Goal: Find specific page/section: Find specific page/section

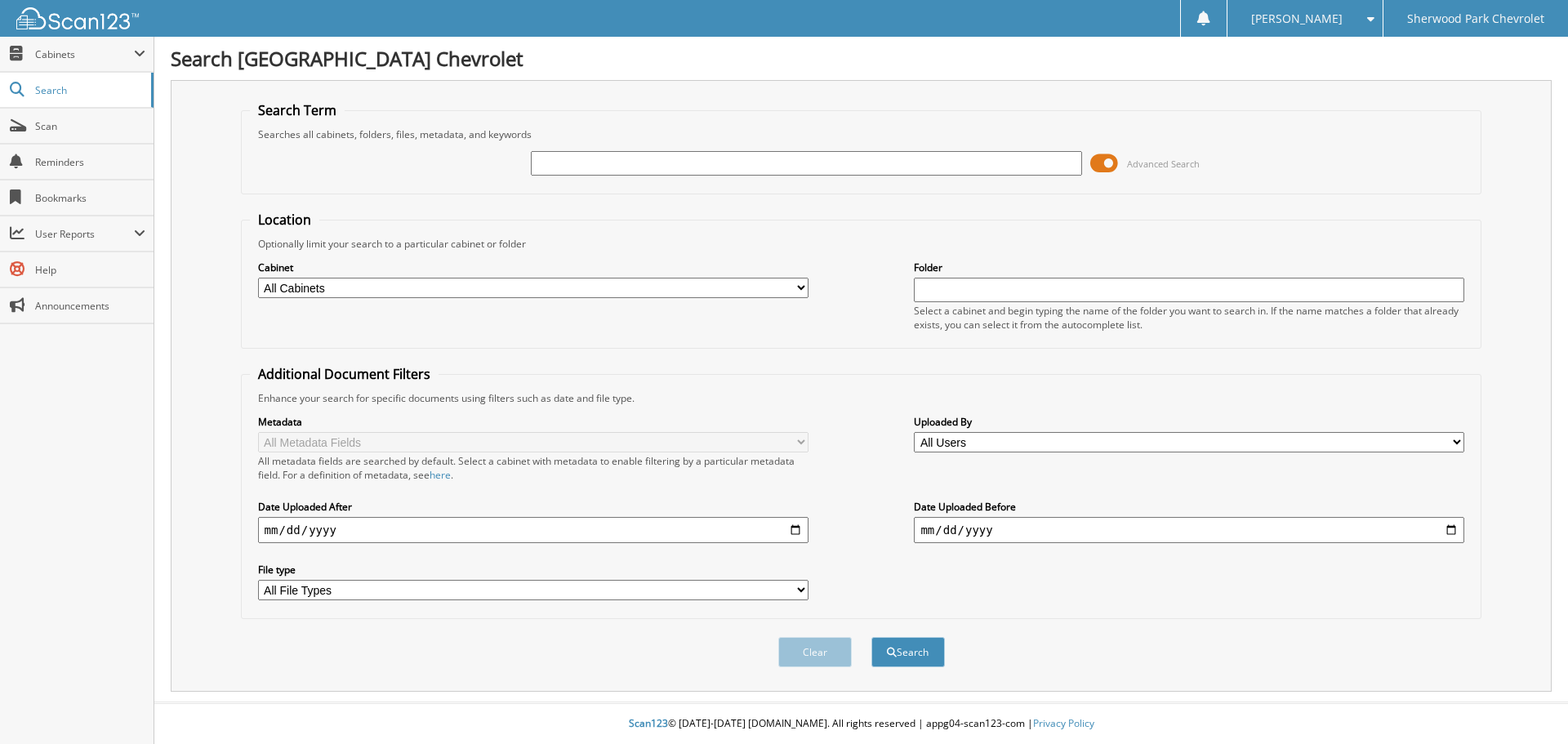
click at [559, 162] on input "text" at bounding box center [806, 163] width 550 height 24
type input "578742"
click at [872, 637] on button "Search" at bounding box center [908, 652] width 74 height 30
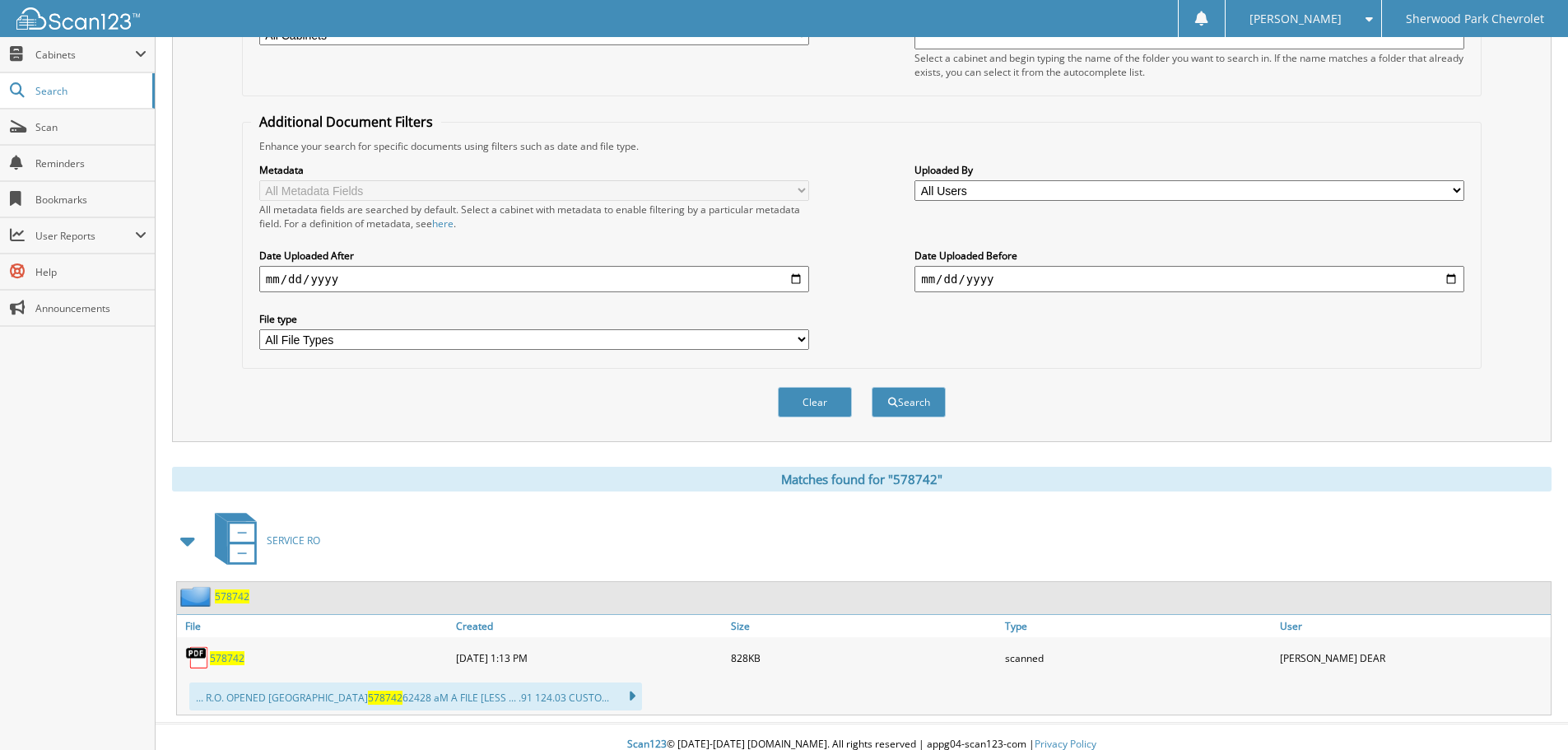
scroll to position [270, 0]
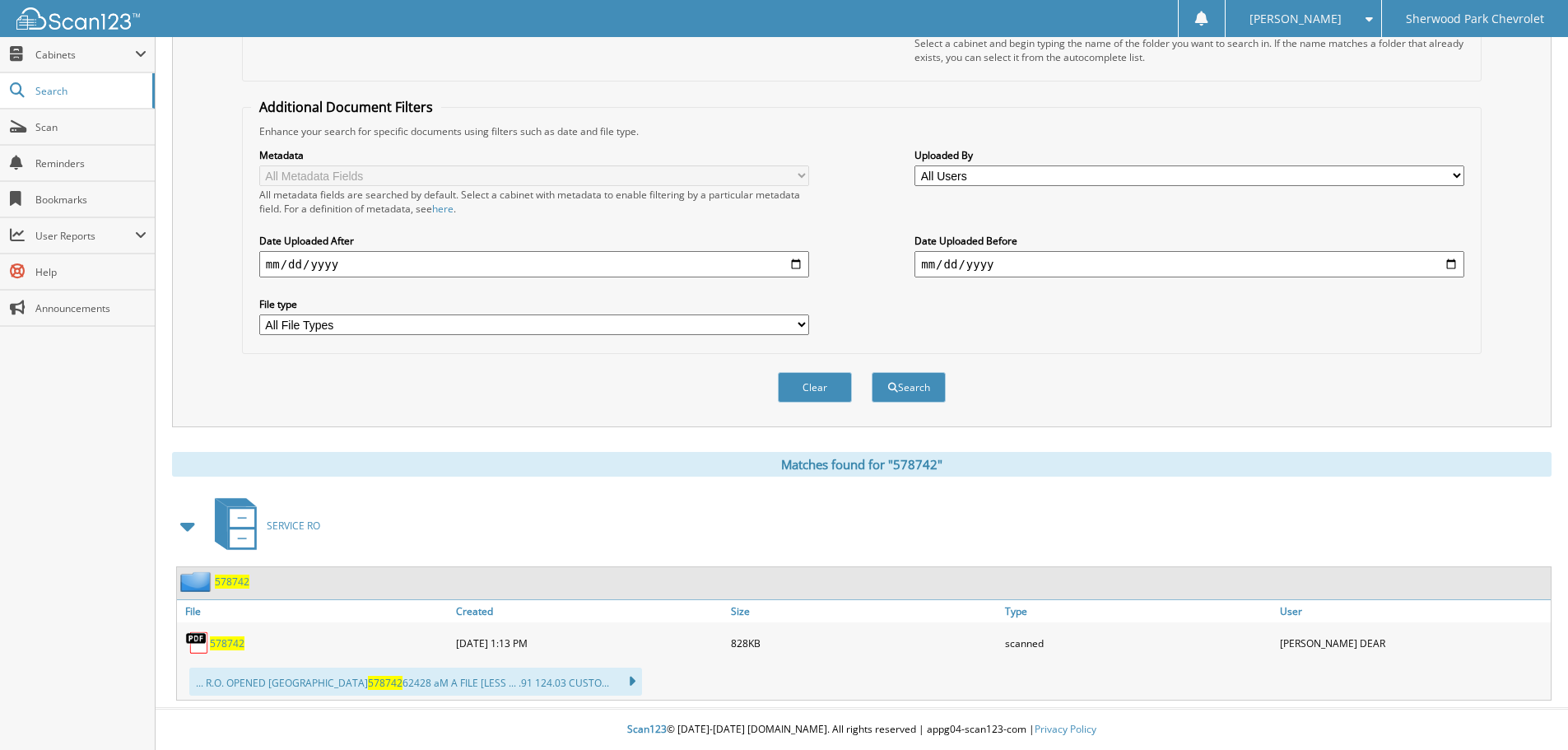
click at [228, 579] on span "578742" at bounding box center [232, 582] width 35 height 14
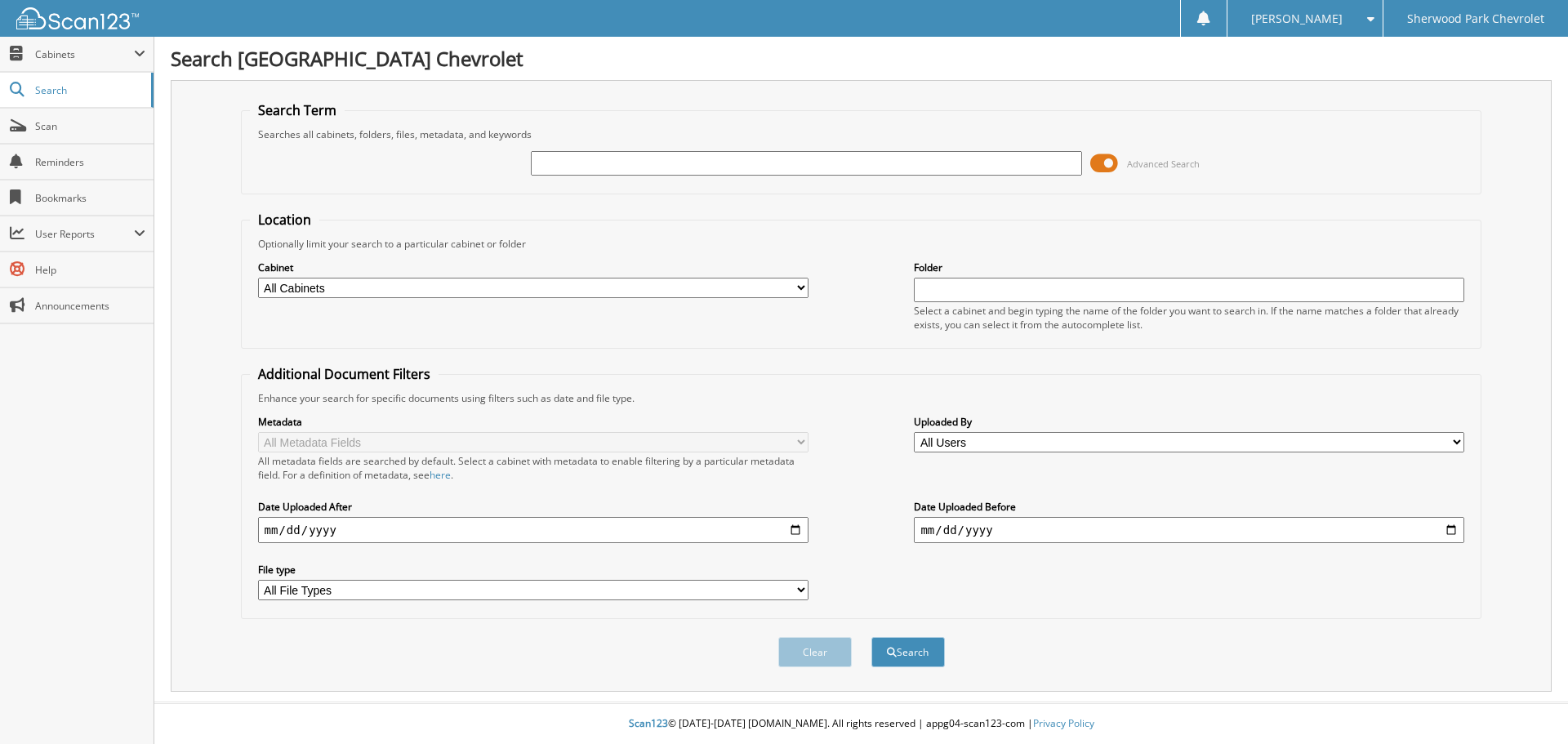
click at [565, 168] on input "text" at bounding box center [806, 163] width 550 height 24
type input "577086"
click at [872, 637] on button "Search" at bounding box center [908, 652] width 74 height 30
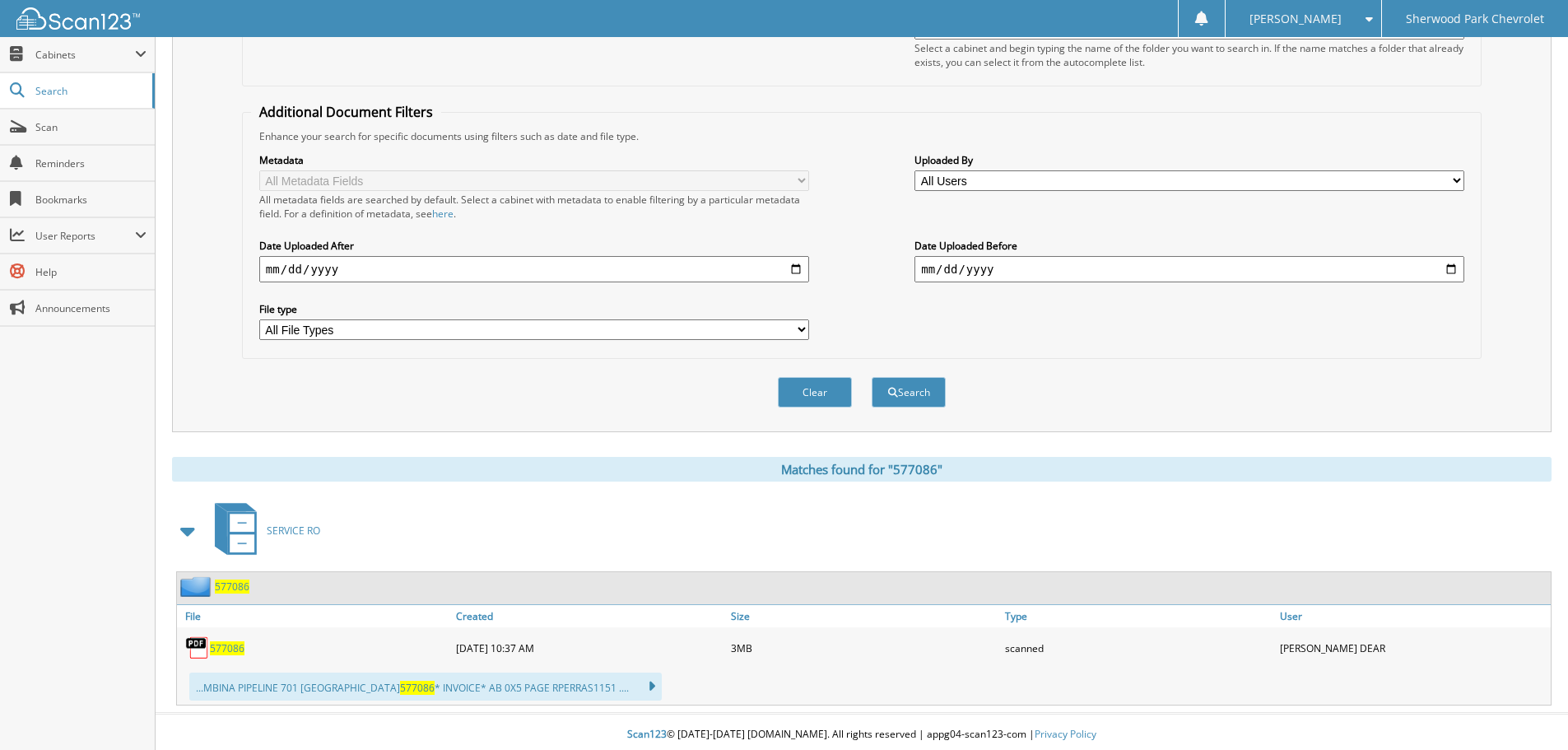
scroll to position [270, 0]
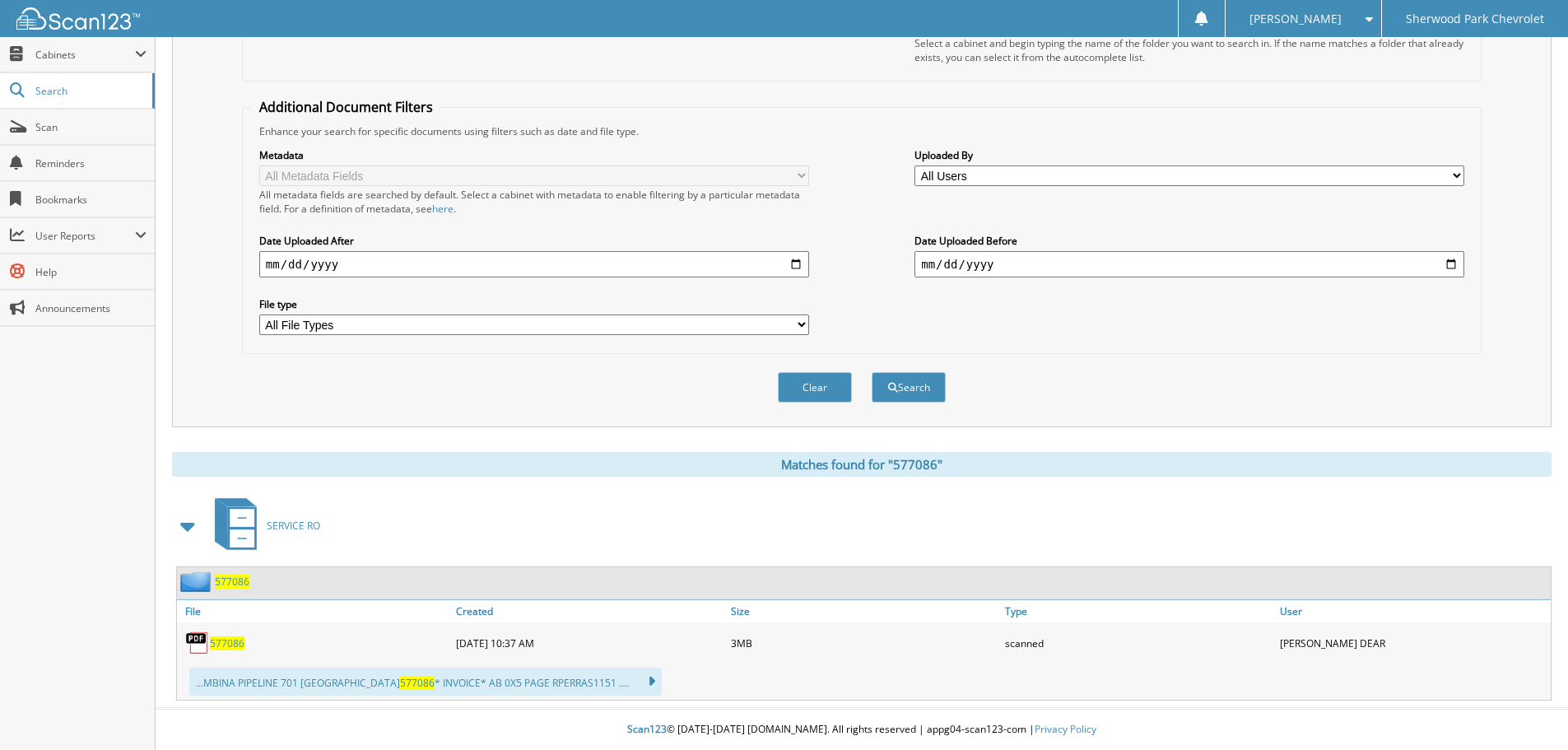
click at [226, 579] on span "577086" at bounding box center [232, 582] width 35 height 14
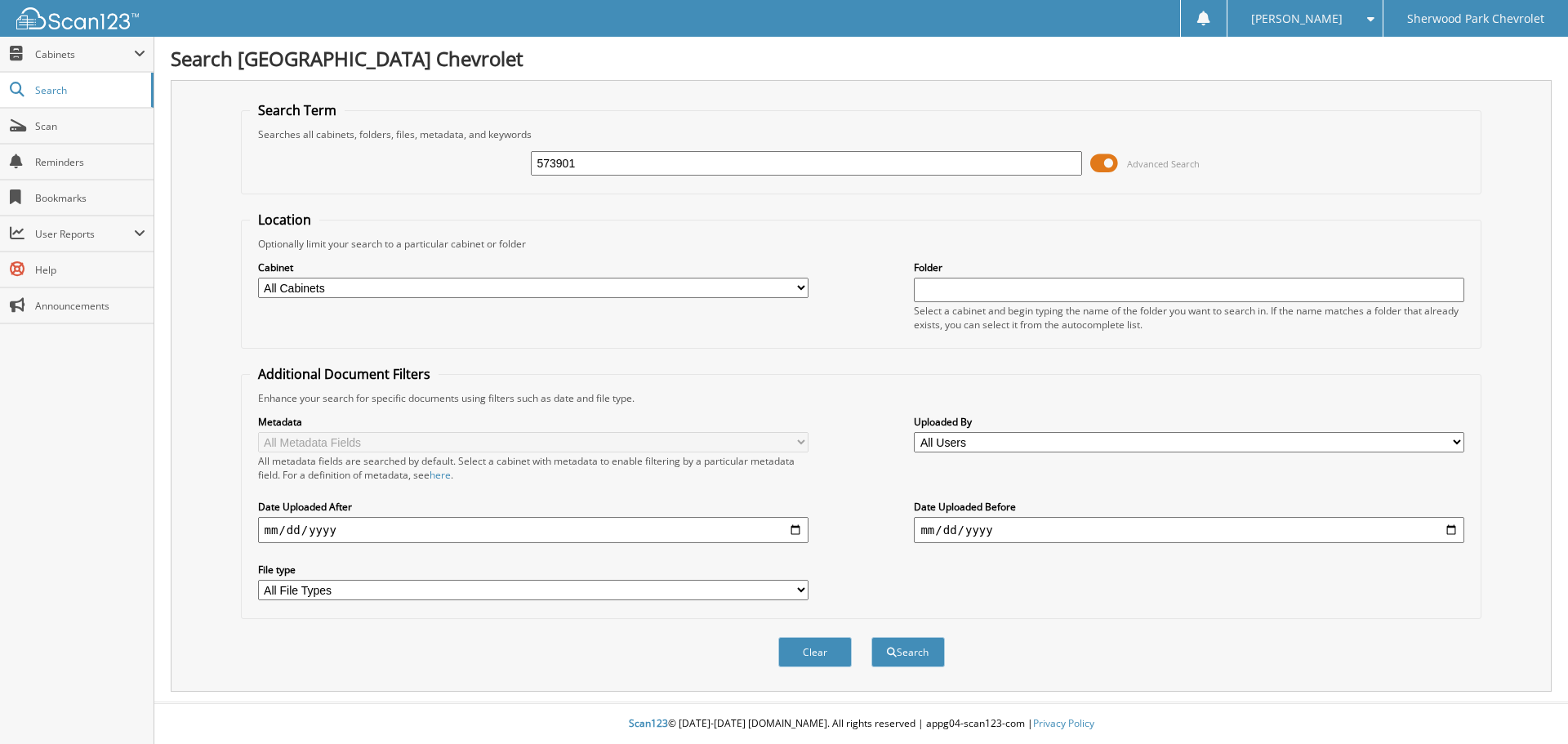
type input "573901"
click at [872, 637] on button "Search" at bounding box center [908, 652] width 74 height 30
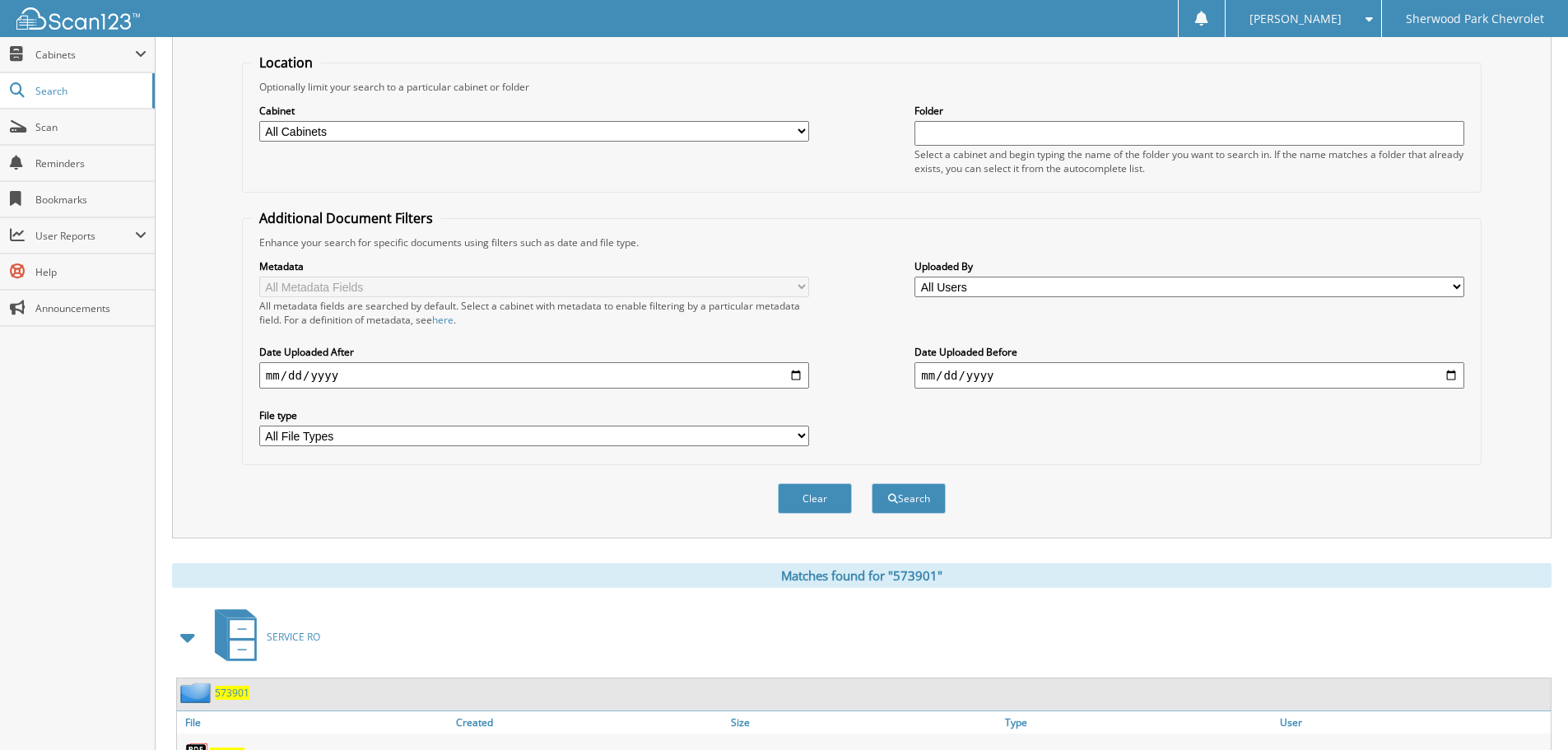
scroll to position [165, 0]
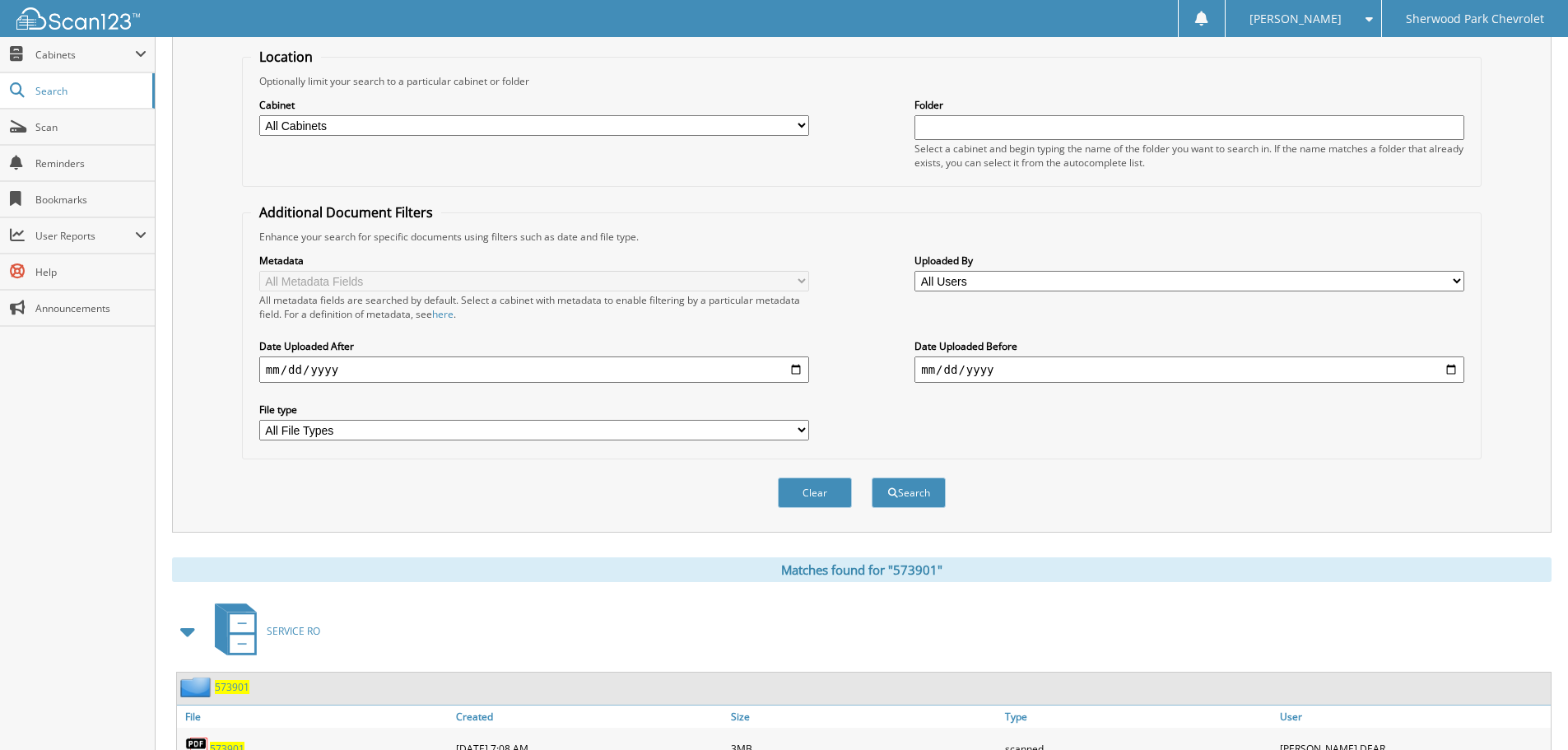
click at [223, 684] on span "573901" at bounding box center [232, 687] width 35 height 14
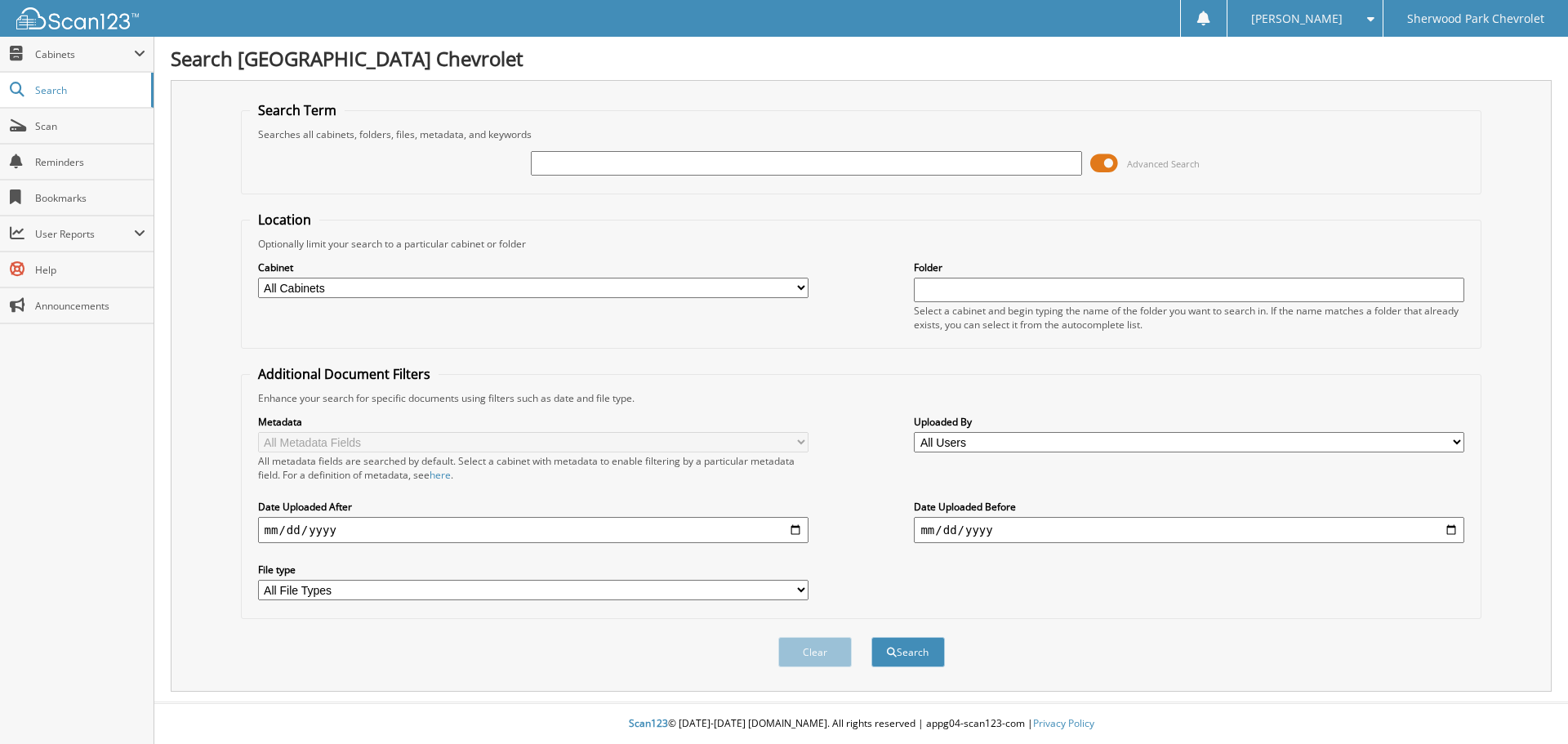
click at [571, 161] on input "text" at bounding box center [806, 163] width 550 height 24
type input "579301"
click at [872, 637] on button "Search" at bounding box center [908, 652] width 74 height 30
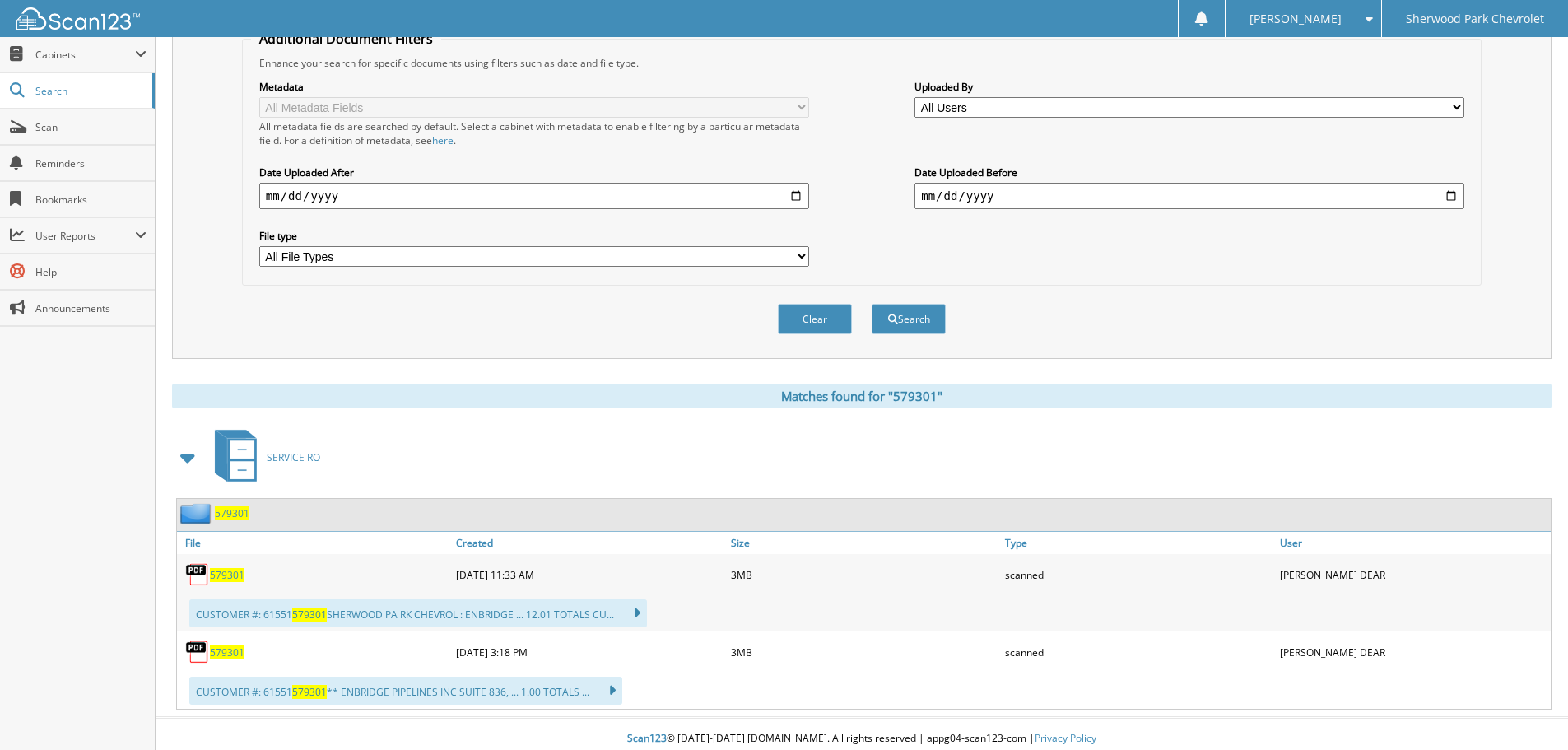
scroll to position [348, 0]
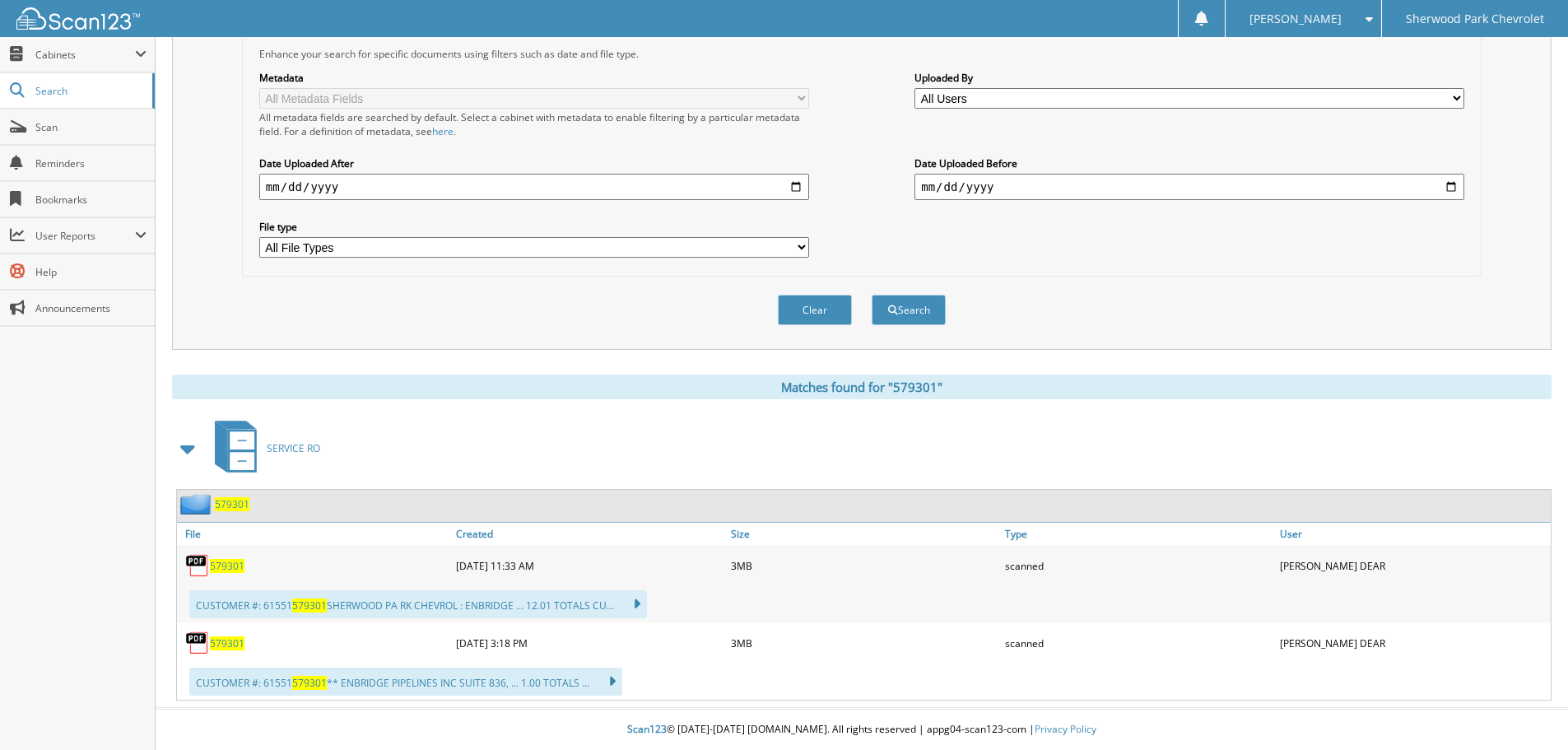
click at [233, 502] on span "579301" at bounding box center [232, 504] width 35 height 14
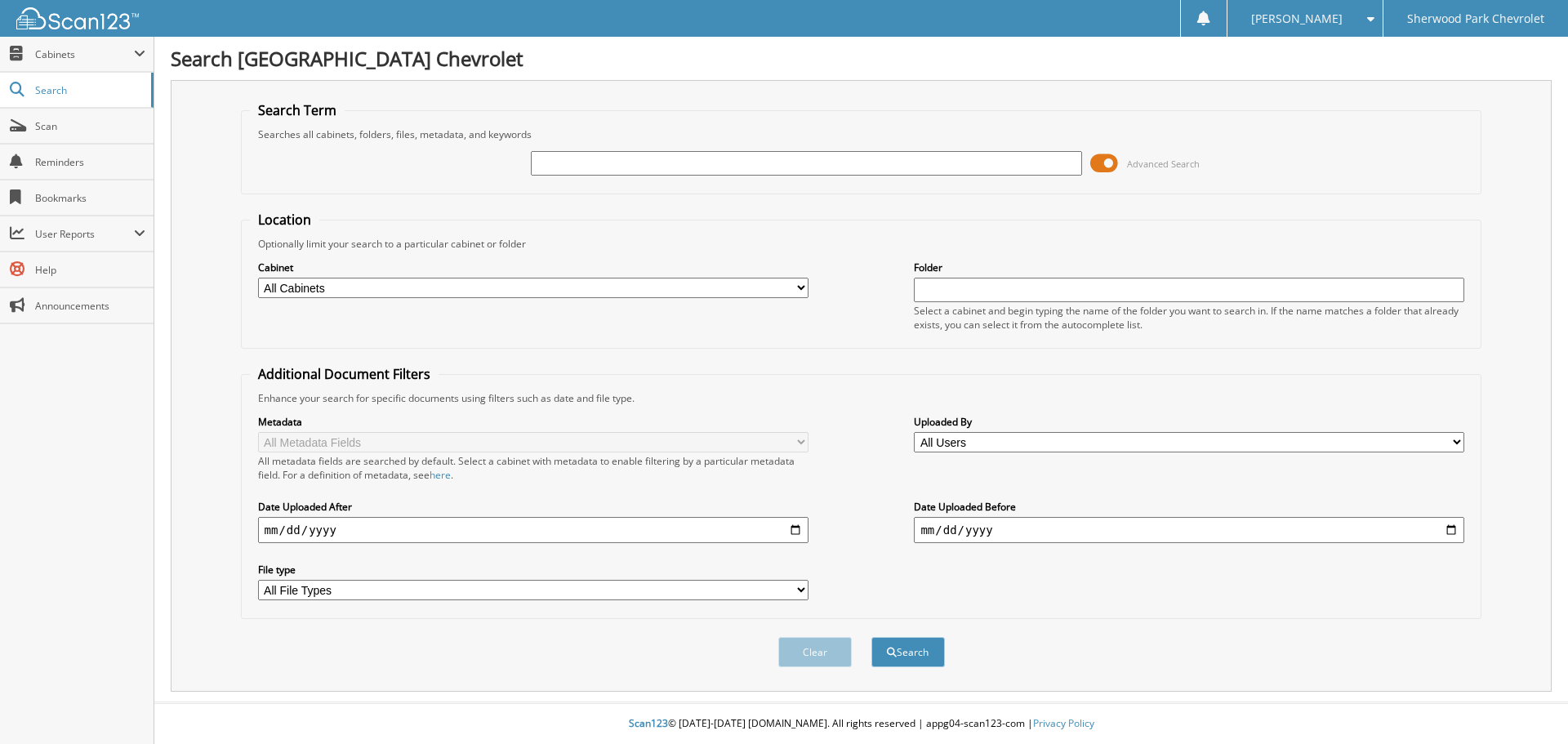
click at [542, 162] on input "text" at bounding box center [806, 163] width 550 height 24
type input "579768"
click at [872, 637] on button "Search" at bounding box center [908, 652] width 74 height 30
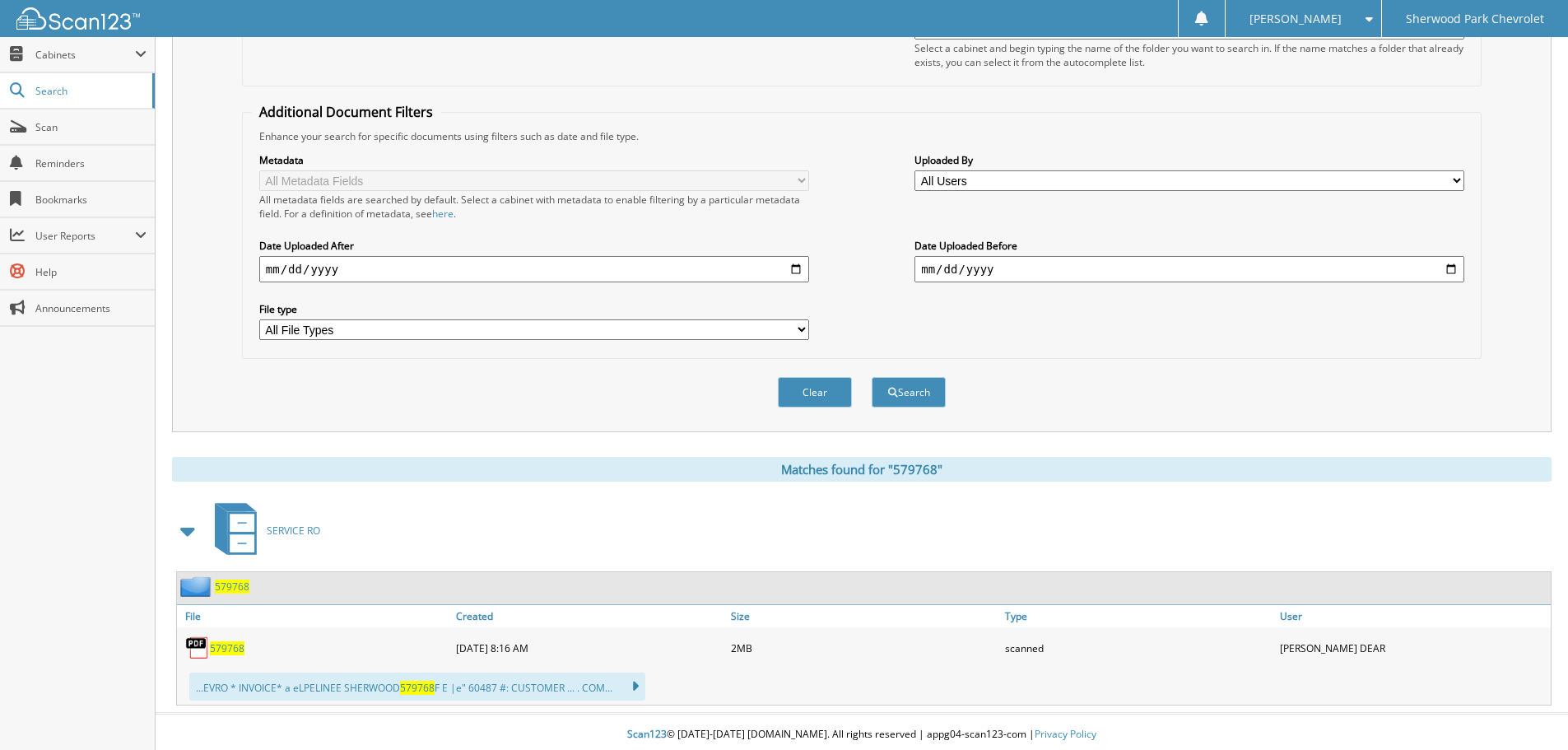
scroll to position [270, 0]
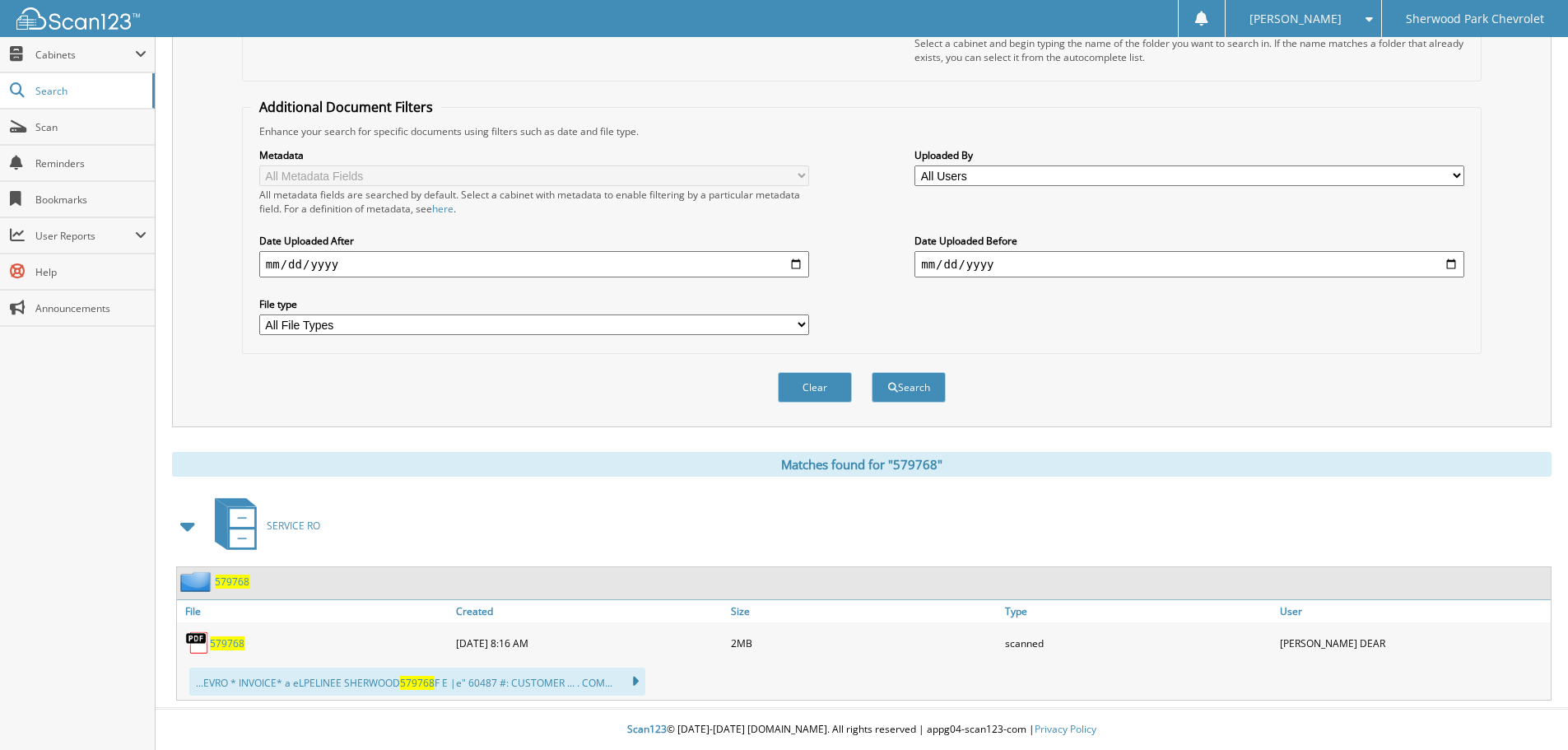
click at [228, 579] on span "579768" at bounding box center [232, 582] width 35 height 14
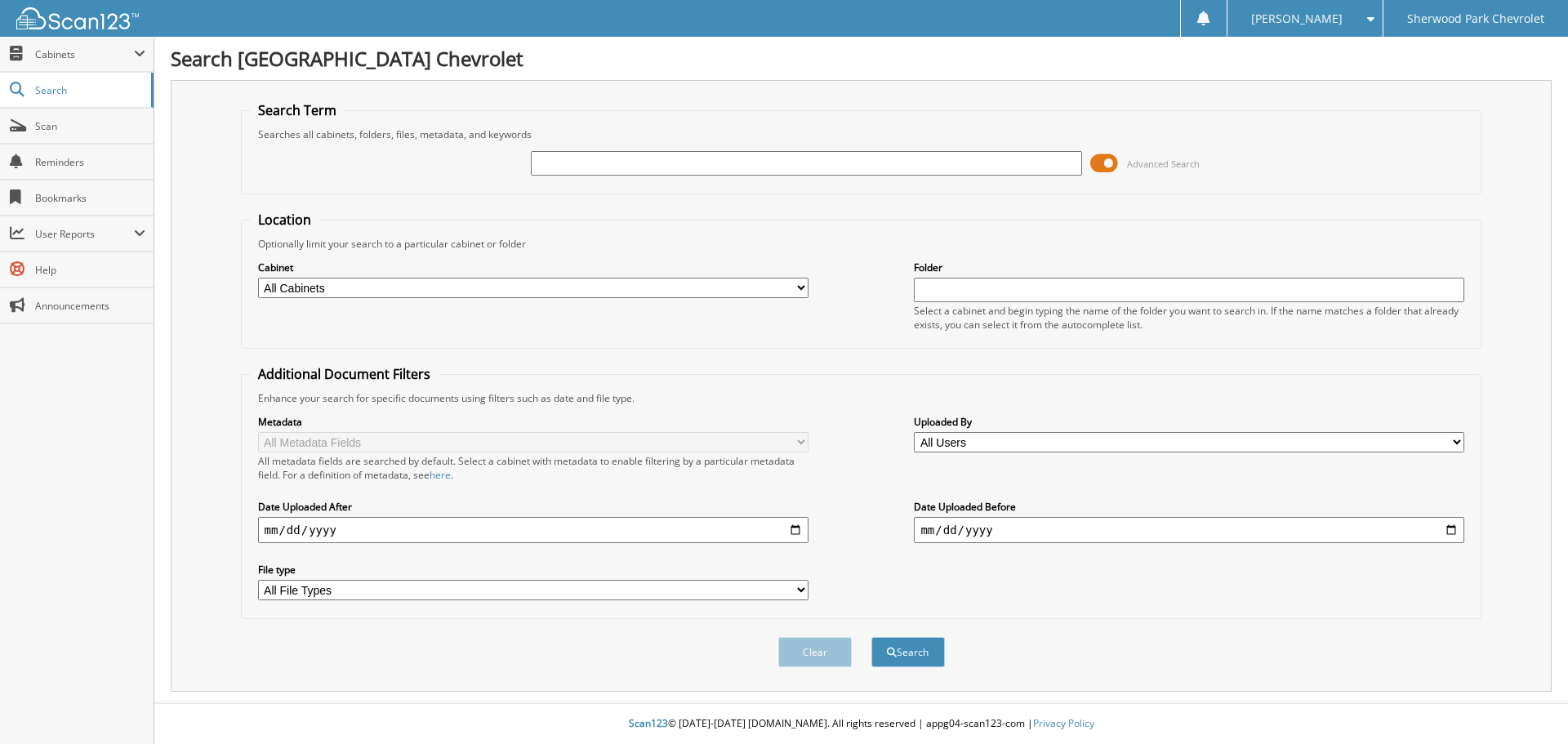
click at [561, 159] on input "text" at bounding box center [806, 163] width 550 height 24
type input "579099"
click at [872, 637] on button "Search" at bounding box center [908, 652] width 74 height 30
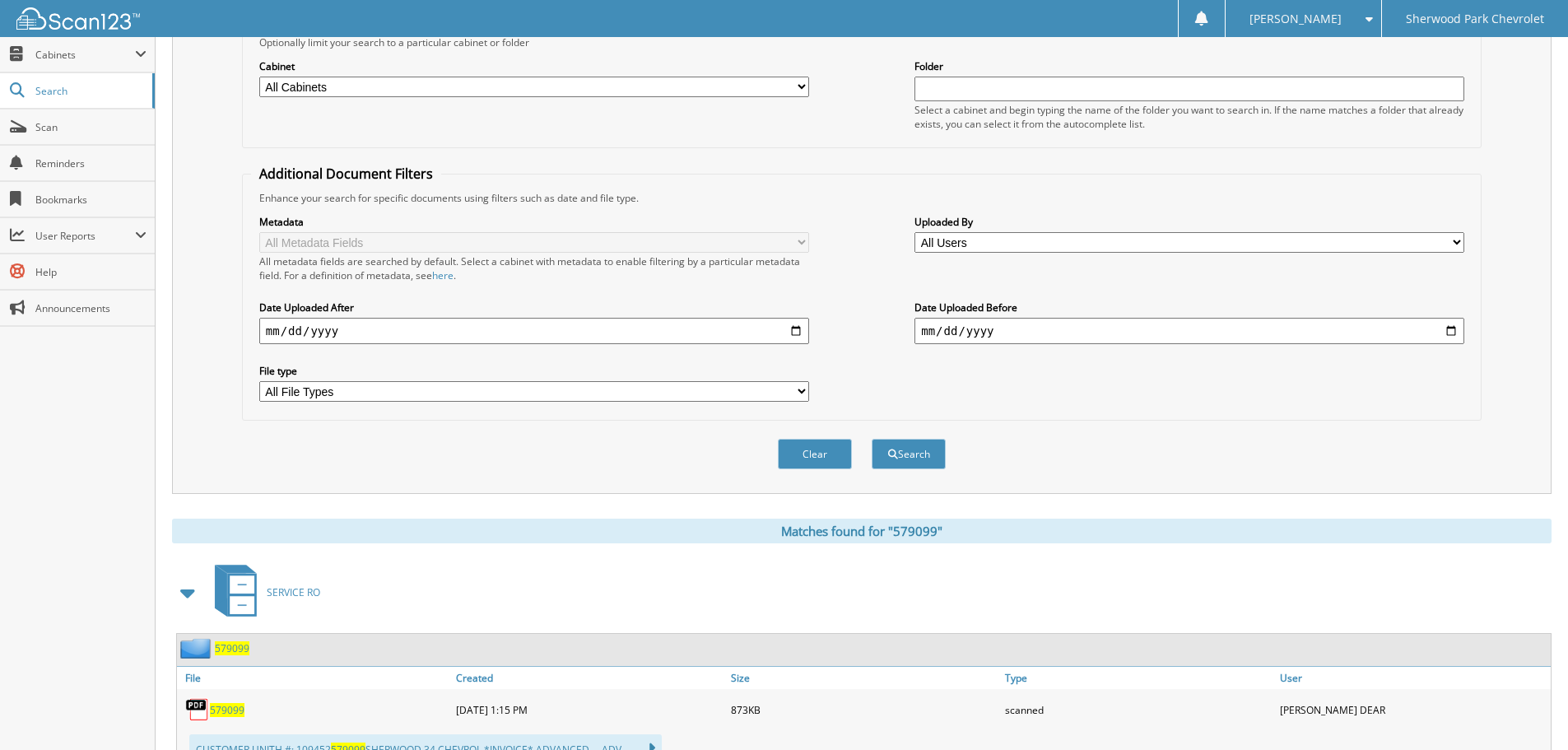
scroll to position [270, 0]
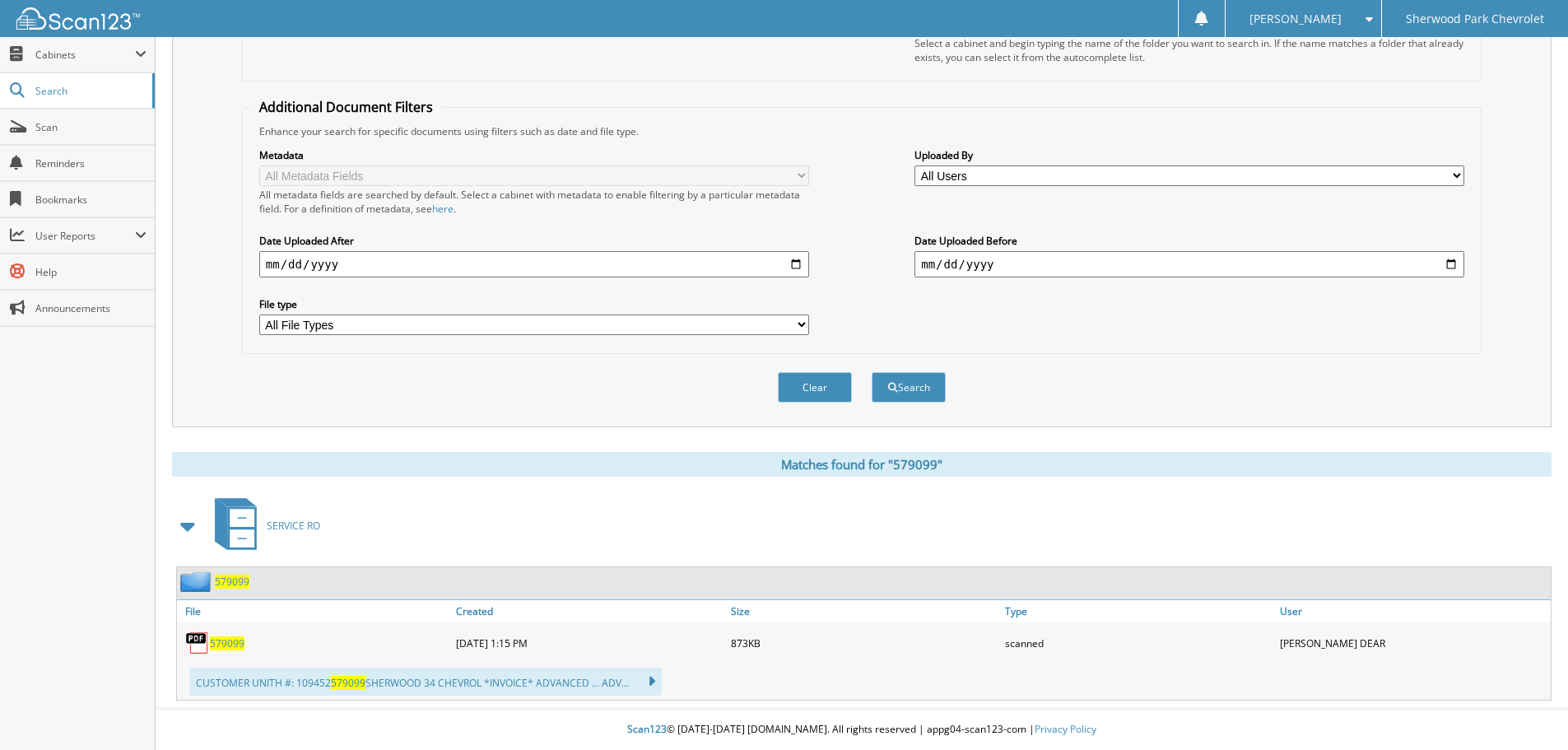
click at [226, 579] on span "579099" at bounding box center [232, 582] width 35 height 14
